Goal: Task Accomplishment & Management: Use online tool/utility

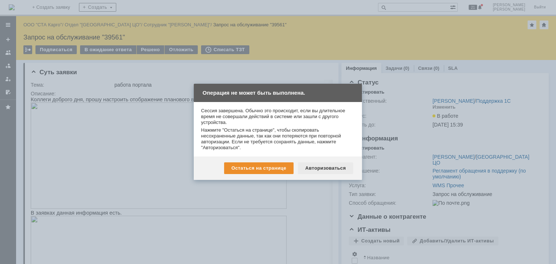
click at [322, 168] on div "Авторизоваться" at bounding box center [325, 168] width 55 height 12
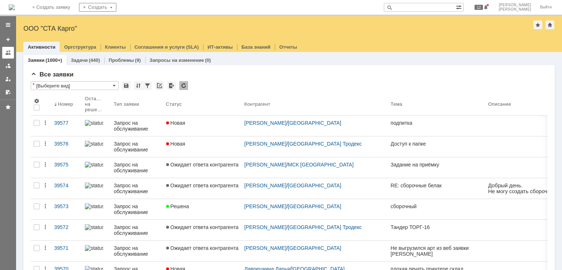
click at [8, 55] on div at bounding box center [8, 53] width 6 height 6
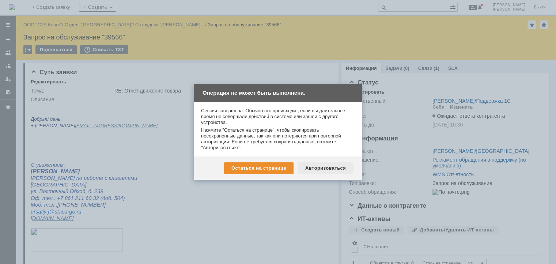
click at [321, 165] on div "Авторизоваться" at bounding box center [325, 168] width 55 height 12
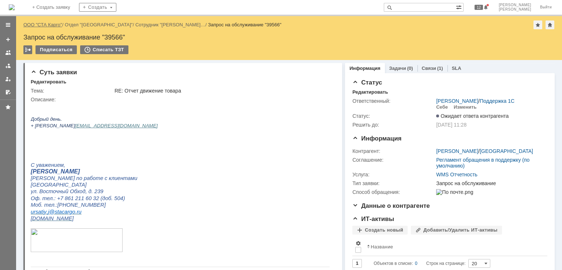
click at [50, 25] on link "ООО "СТА Карго"" at bounding box center [42, 24] width 39 height 5
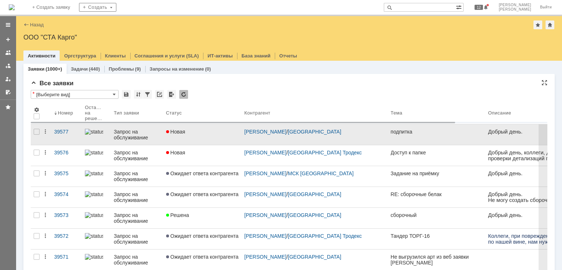
click at [199, 125] on link "Новая" at bounding box center [202, 134] width 78 height 20
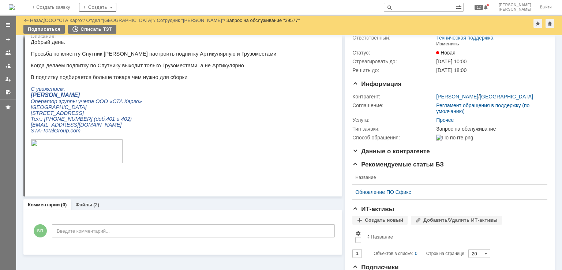
scroll to position [75, 0]
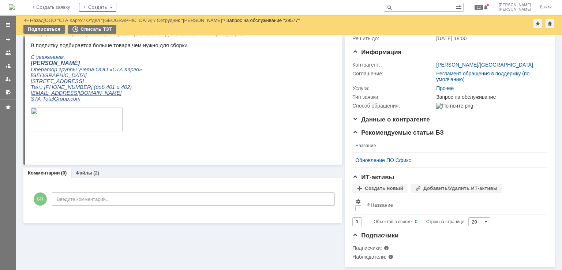
click at [80, 170] on link "Файлы" at bounding box center [83, 172] width 17 height 5
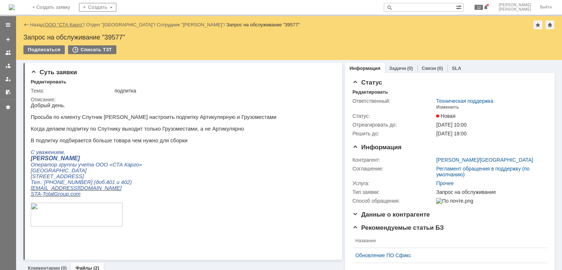
click at [70, 25] on link "ООО "СТА Карго"" at bounding box center [64, 24] width 39 height 5
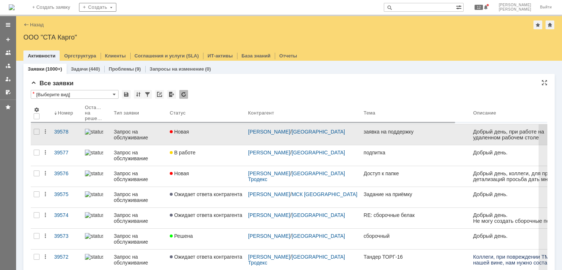
click at [223, 132] on div "Новая" at bounding box center [206, 132] width 72 height 6
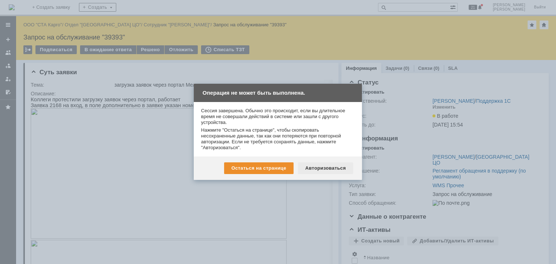
click at [325, 169] on div "Авторизоваться" at bounding box center [325, 168] width 55 height 12
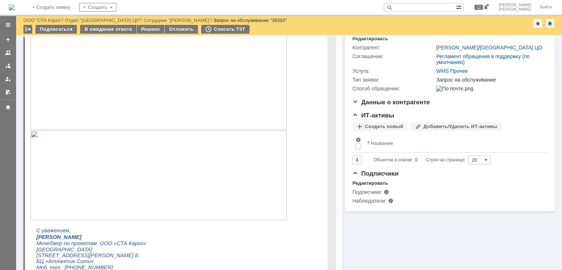
scroll to position [73, 0]
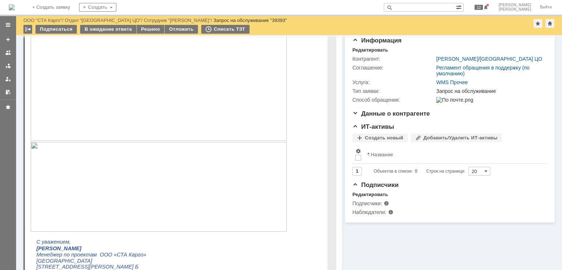
click at [140, 185] on img at bounding box center [159, 187] width 256 height 90
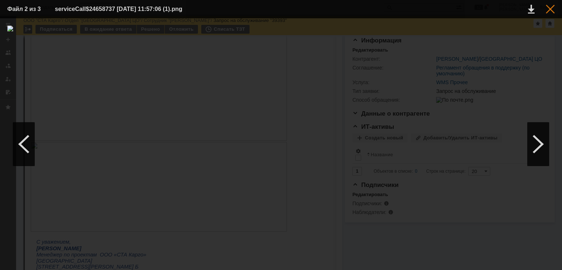
click at [548, 10] on div at bounding box center [550, 9] width 9 height 9
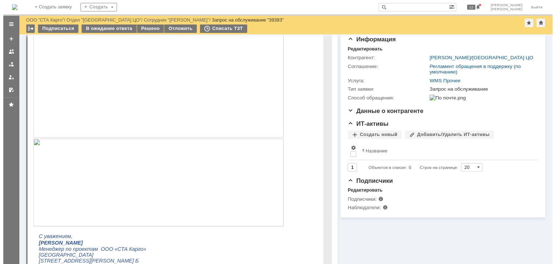
scroll to position [0, 0]
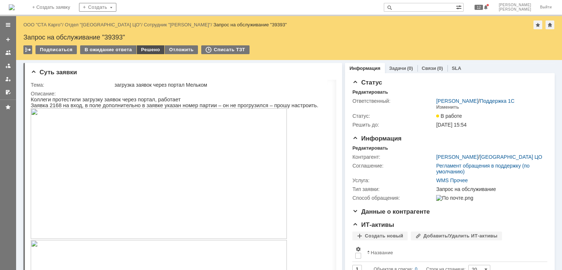
click at [150, 47] on div "Решено" at bounding box center [151, 49] width 28 height 9
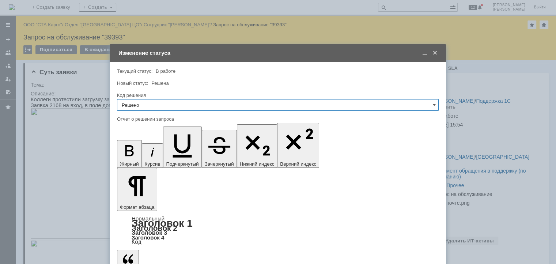
click at [147, 101] on input "Решено" at bounding box center [278, 105] width 322 height 12
click at [169, 77] on div at bounding box center [278, 77] width 322 height 5
type input "Решено"
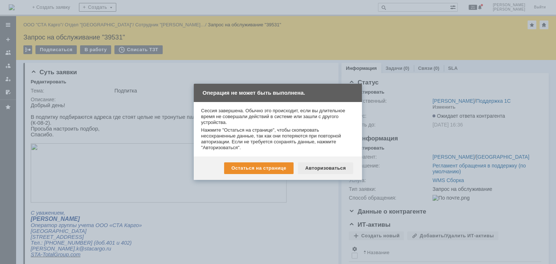
click at [322, 167] on div "Авторизоваться" at bounding box center [325, 168] width 55 height 12
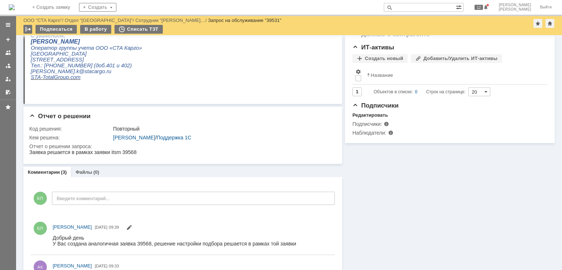
scroll to position [293, 0]
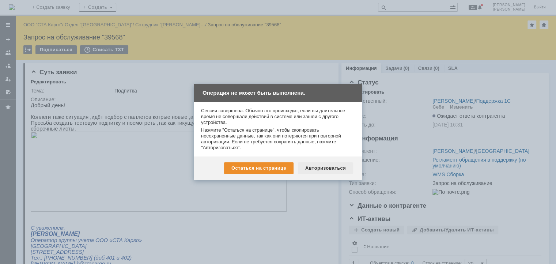
click at [332, 167] on div "Авторизоваться" at bounding box center [325, 168] width 55 height 12
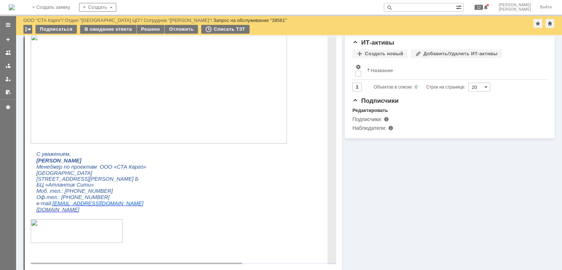
scroll to position [146, 0]
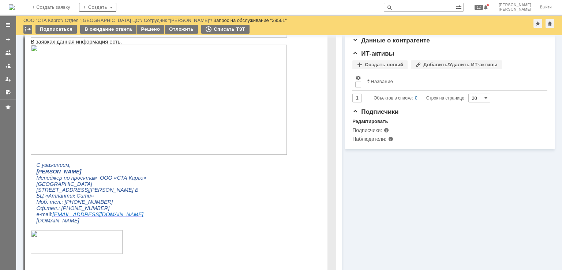
click at [217, 106] on img at bounding box center [159, 100] width 256 height 110
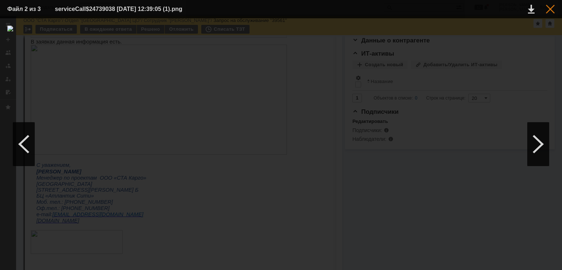
click at [550, 7] on div at bounding box center [550, 9] width 9 height 9
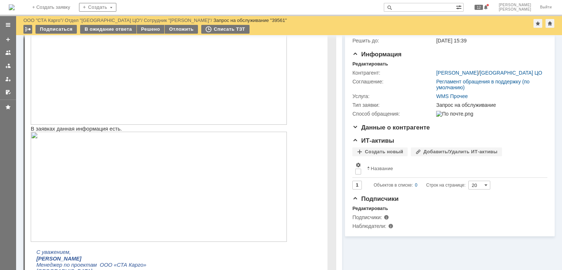
scroll to position [0, 0]
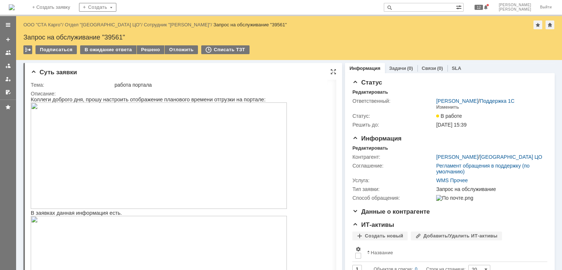
click at [295, 71] on div "Суть заявки" at bounding box center [183, 72] width 305 height 7
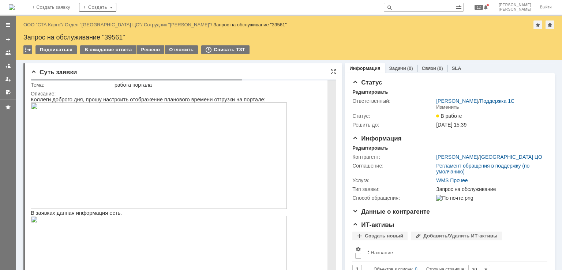
click at [249, 145] on img at bounding box center [159, 155] width 256 height 106
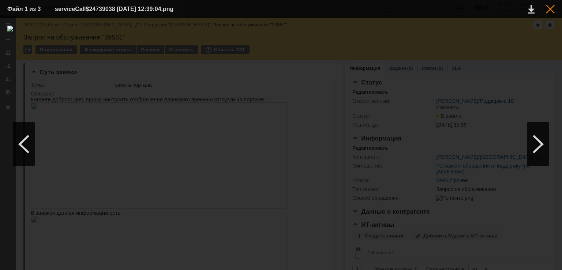
click at [550, 8] on div at bounding box center [550, 9] width 9 height 9
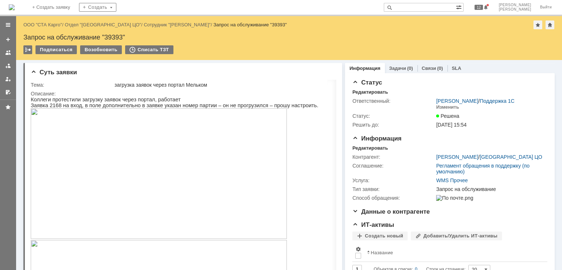
click at [113, 38] on div "Запрос на обслуживание "39393"" at bounding box center [288, 37] width 531 height 7
copy div "39393"
